Goal: Entertainment & Leisure: Consume media (video, audio)

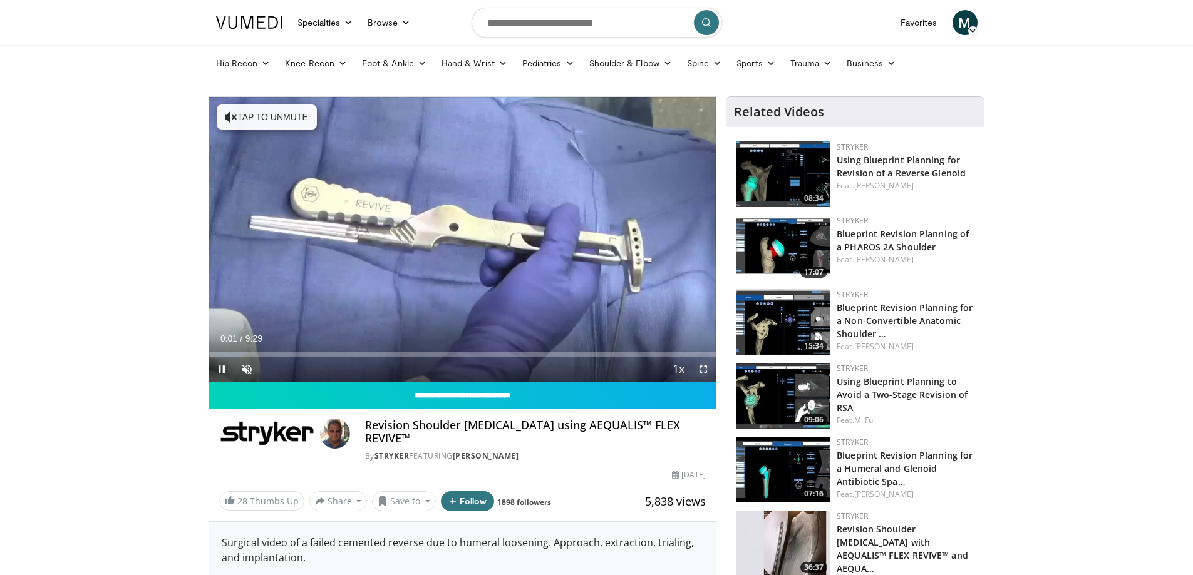
click at [702, 369] on span "Video Player" at bounding box center [702, 369] width 25 height 25
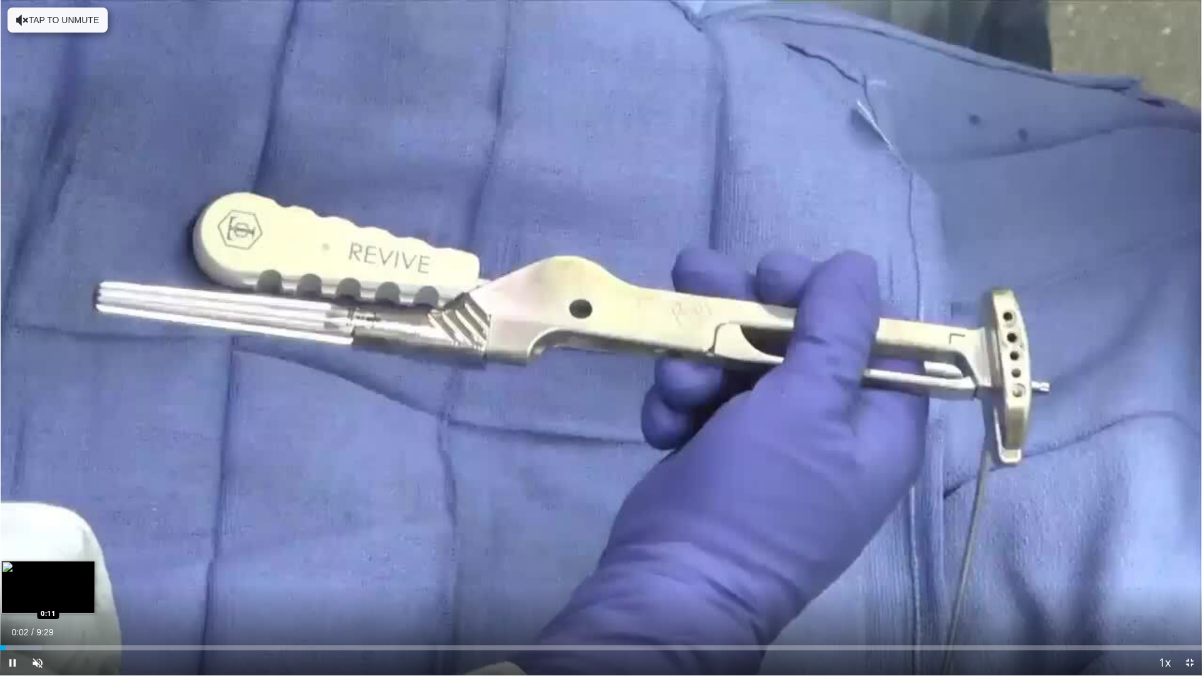
click at [25, 575] on div "Loaded : 3.51% 0:02 0:11" at bounding box center [601, 645] width 1202 height 12
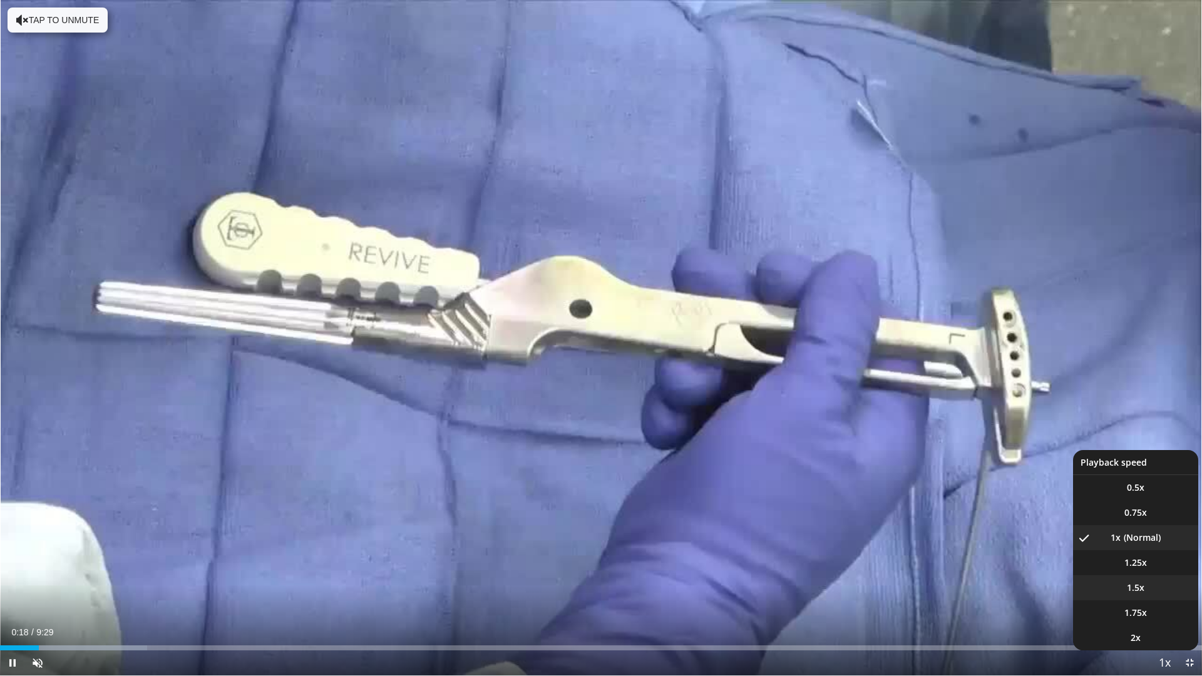
click at [1136, 575] on li "1.5x" at bounding box center [1135, 587] width 125 height 25
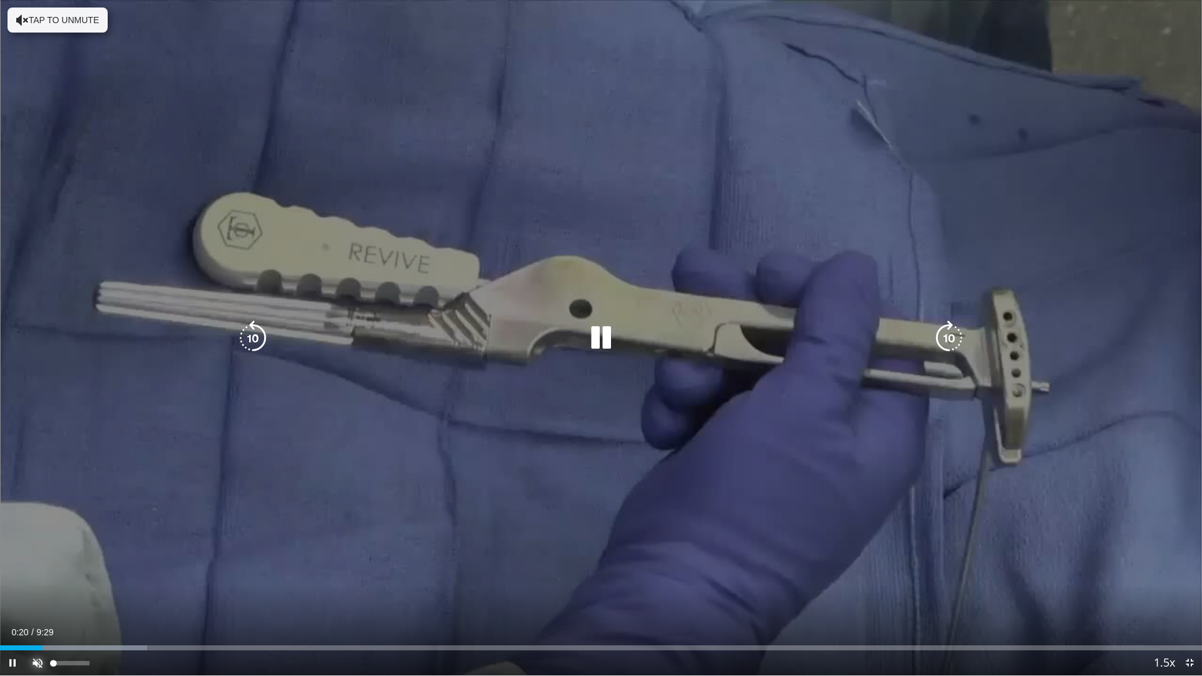
click at [38, 575] on span "Video Player" at bounding box center [37, 662] width 25 height 25
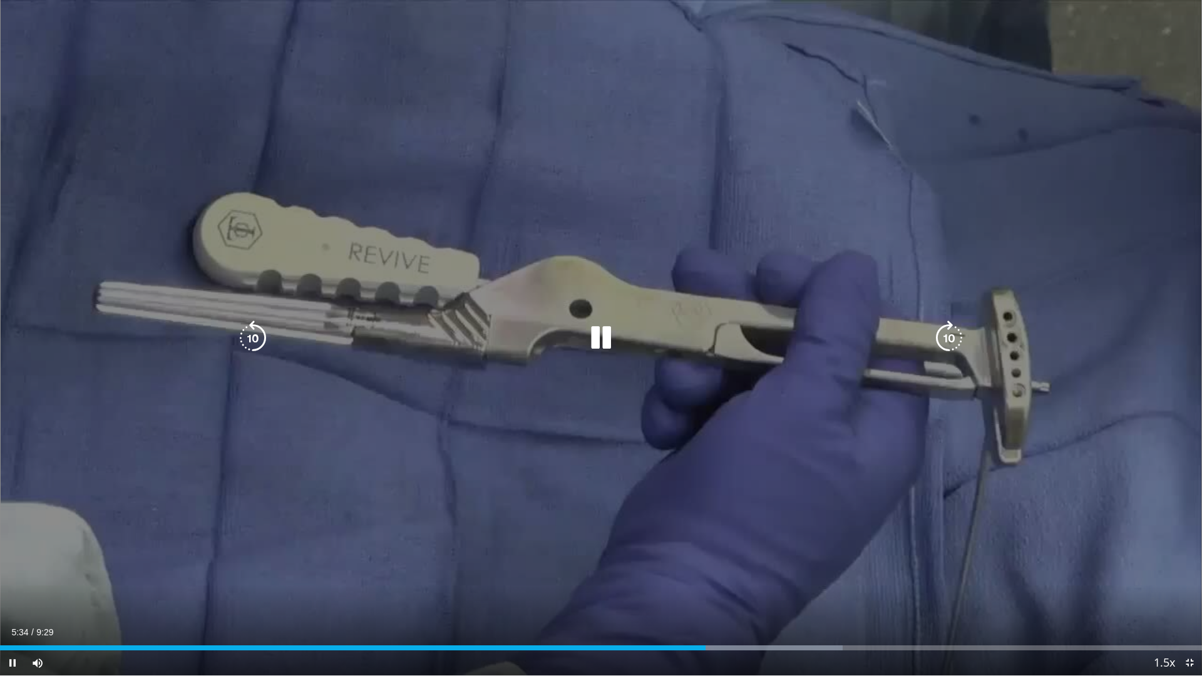
click at [608, 341] on icon "Video Player" at bounding box center [600, 338] width 35 height 35
